Goal: Task Accomplishment & Management: Use online tool/utility

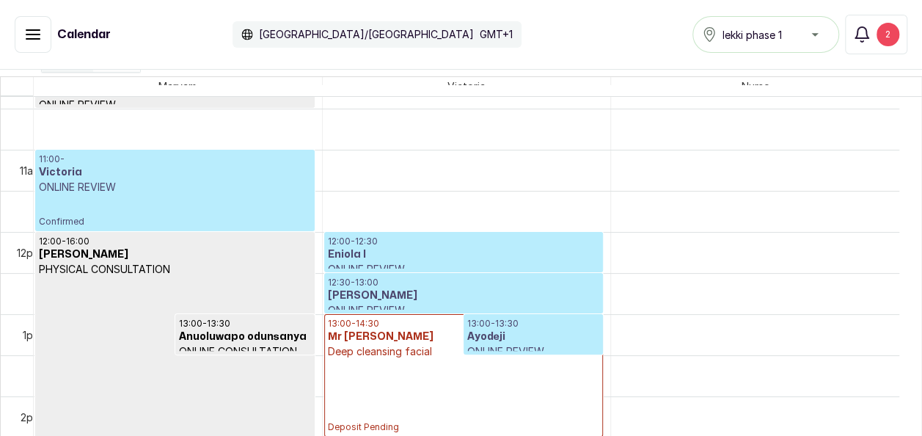
click at [199, 216] on span "Confirmed" at bounding box center [175, 222] width 272 height 12
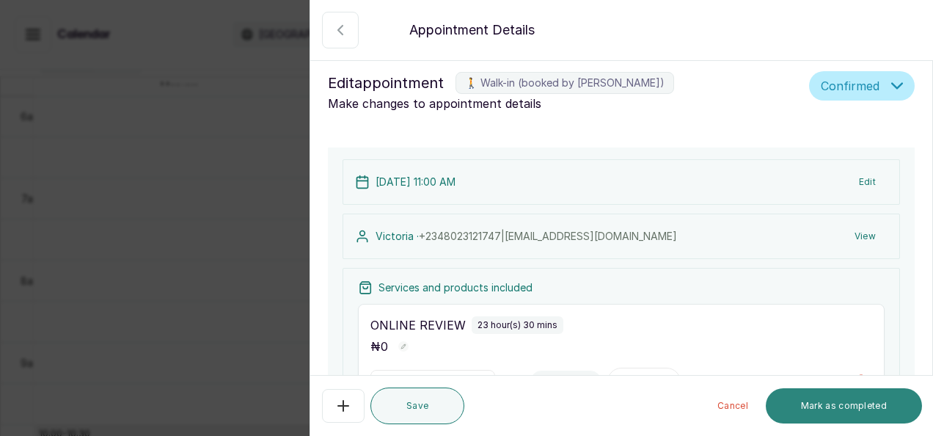
click at [836, 414] on button "Mark as completed" at bounding box center [843, 405] width 156 height 35
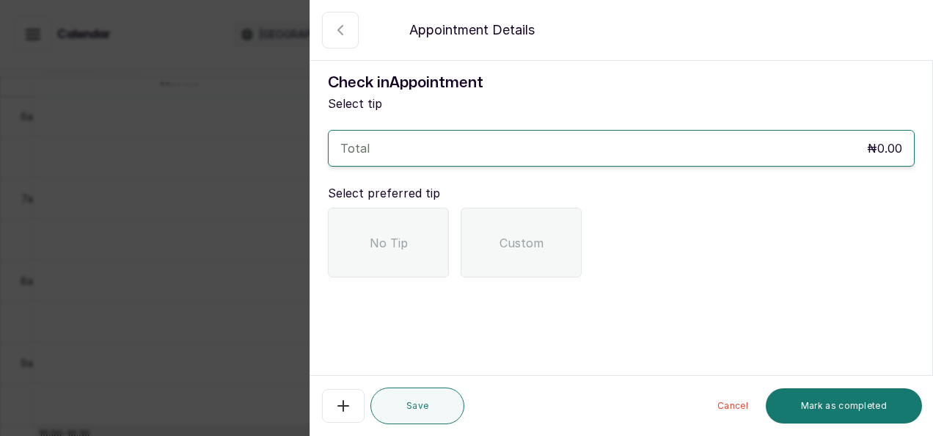
click at [402, 252] on div "No Tip" at bounding box center [388, 242] width 121 height 70
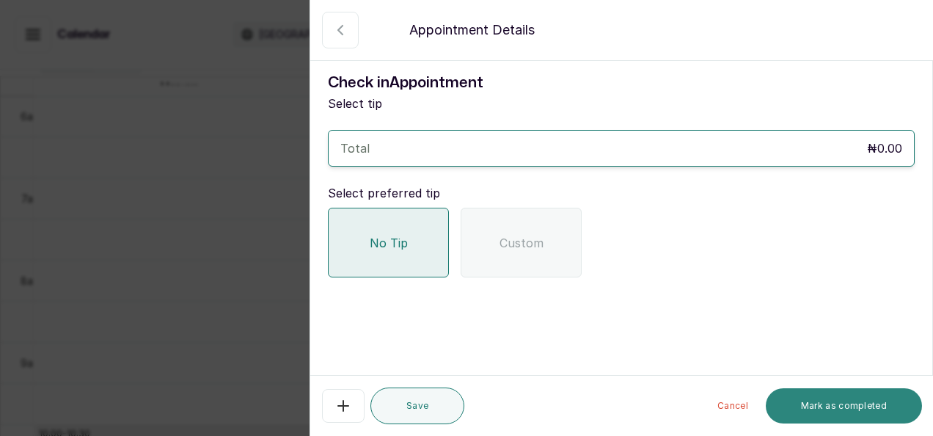
click at [845, 411] on button "Mark as completed" at bounding box center [843, 405] width 156 height 35
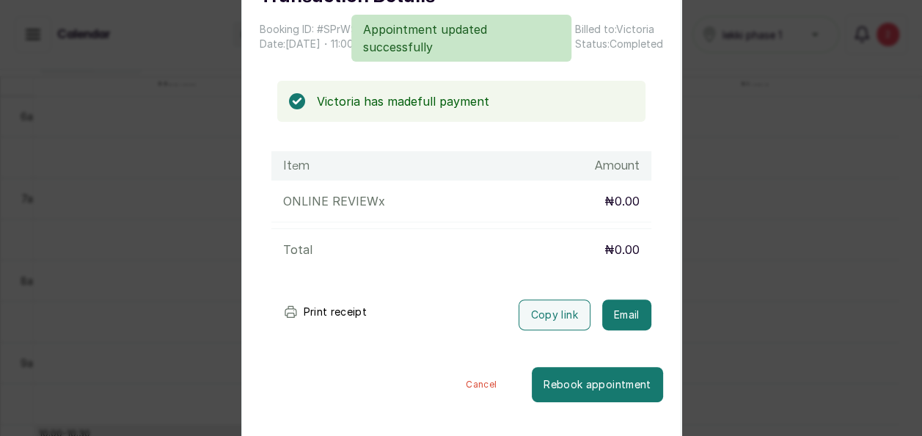
click at [467, 385] on button "Cancel" at bounding box center [480, 384] width 101 height 35
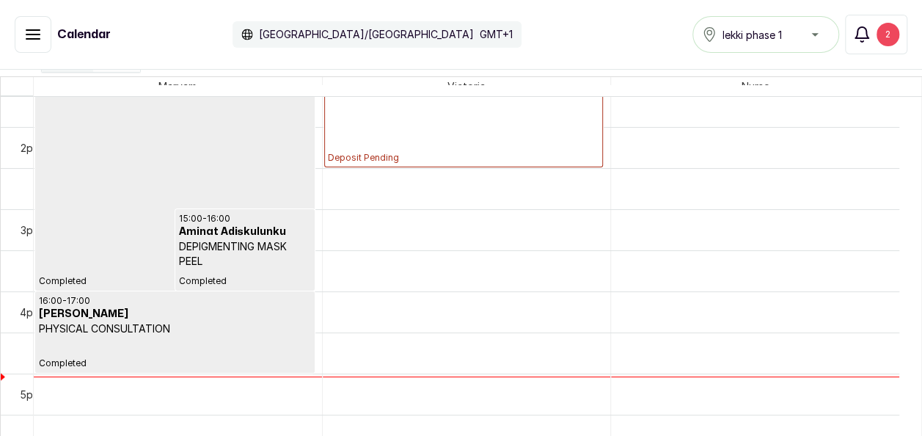
click at [878, 18] on button "Notifications 2" at bounding box center [876, 35] width 62 height 40
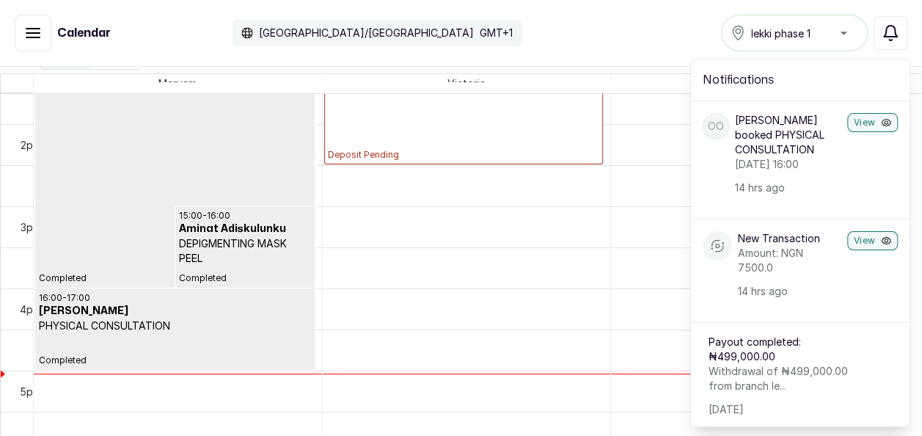
click at [627, 30] on div "Calendar [GEOGRAPHIC_DATA]/[GEOGRAPHIC_DATA] GMT+1 lekki phase 1 Notifications …" at bounding box center [461, 33] width 892 height 37
